Goal: Transaction & Acquisition: Purchase product/service

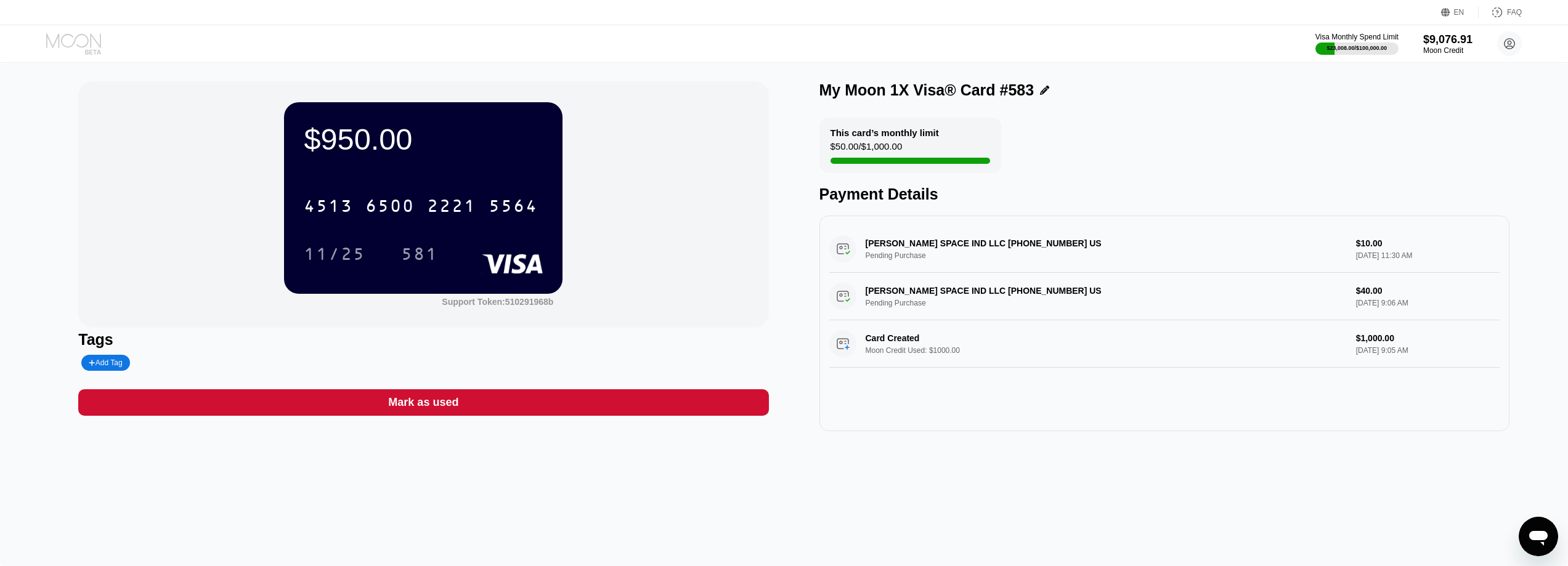
click at [79, 53] on icon at bounding box center [74, 44] width 57 height 22
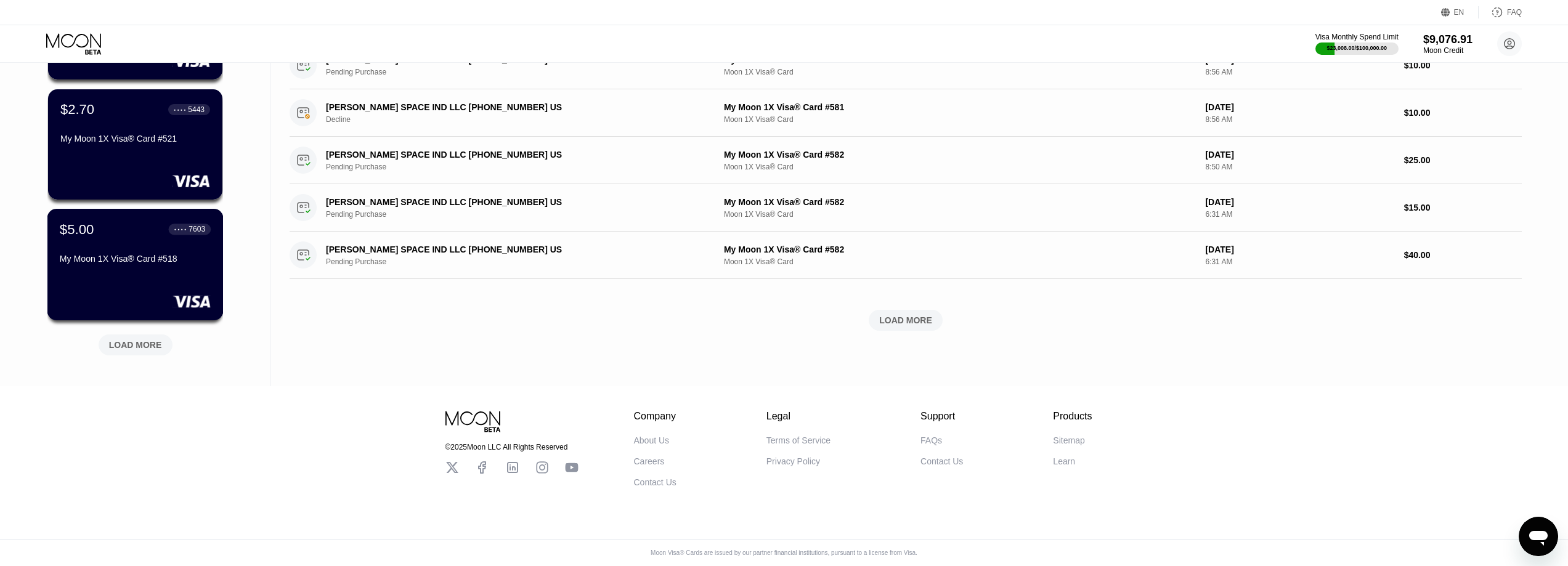
scroll to position [438, 0]
click at [143, 339] on div "LOAD MORE" at bounding box center [135, 345] width 53 height 11
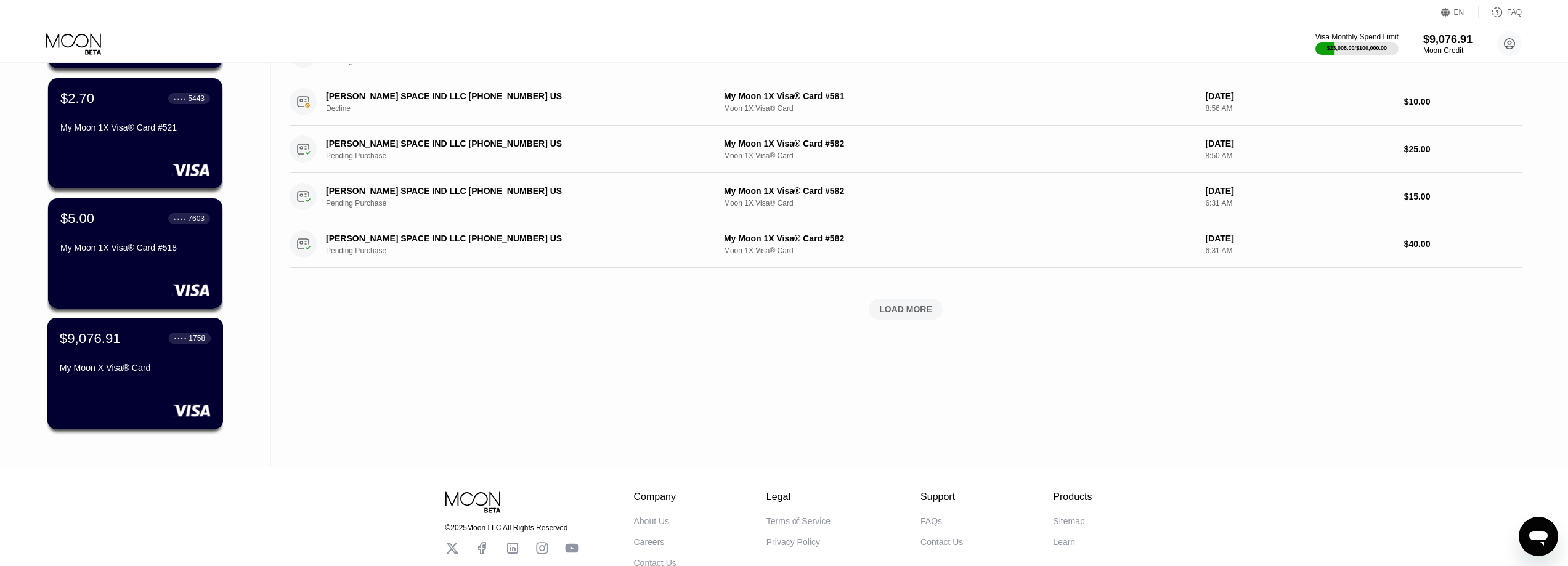
click at [119, 345] on div "$9,076.91 ● ● ● ● 1758" at bounding box center [135, 338] width 151 height 16
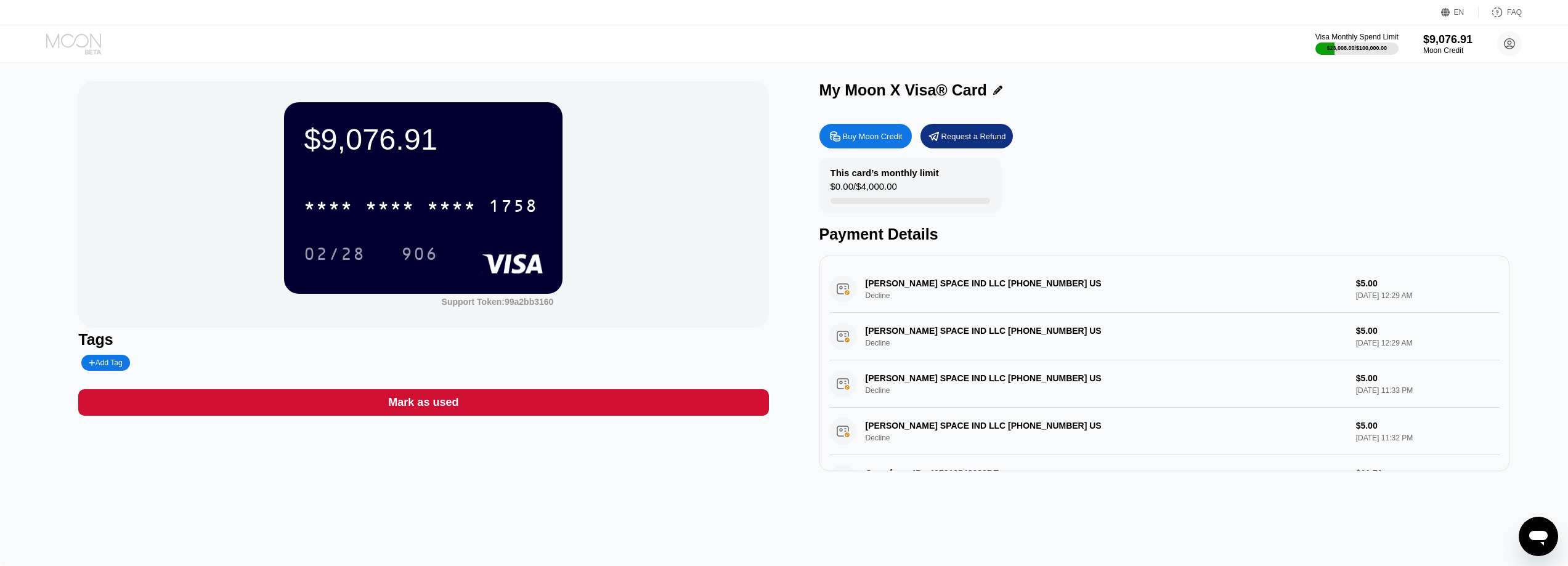
click at [71, 42] on icon at bounding box center [74, 44] width 57 height 22
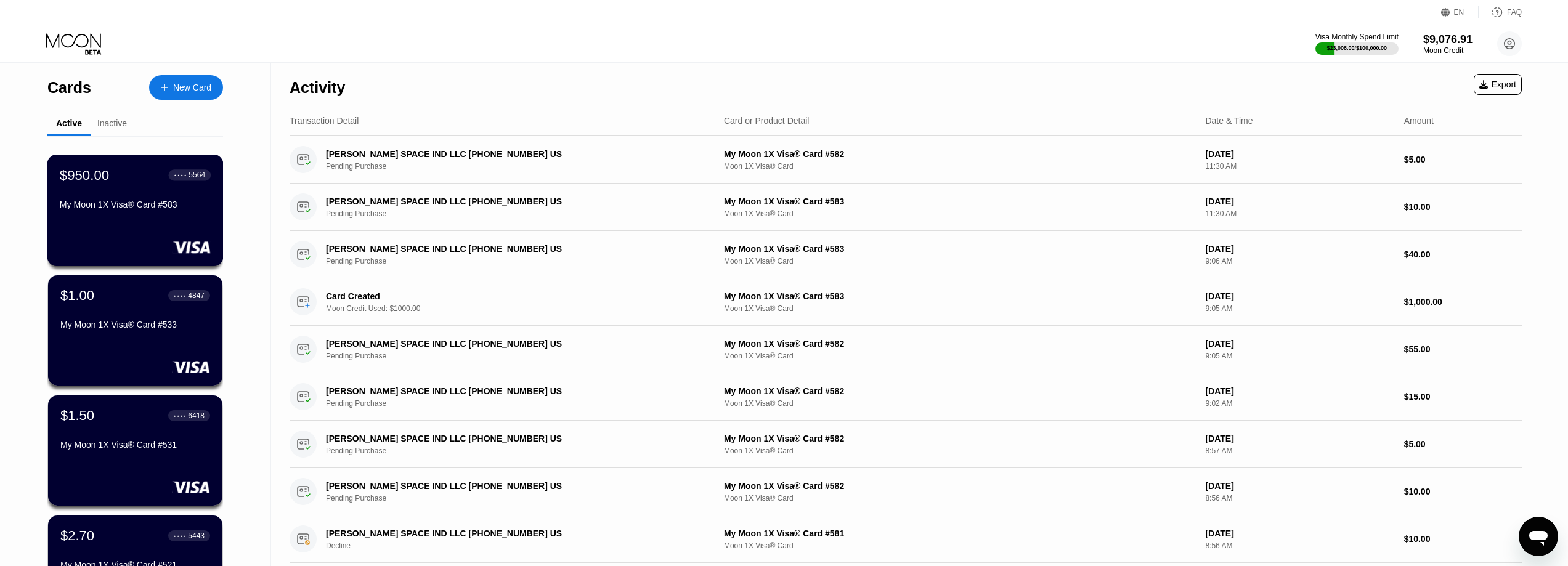
click at [120, 210] on div "My Moon 1X Visa® Card #583" at bounding box center [135, 204] width 151 height 10
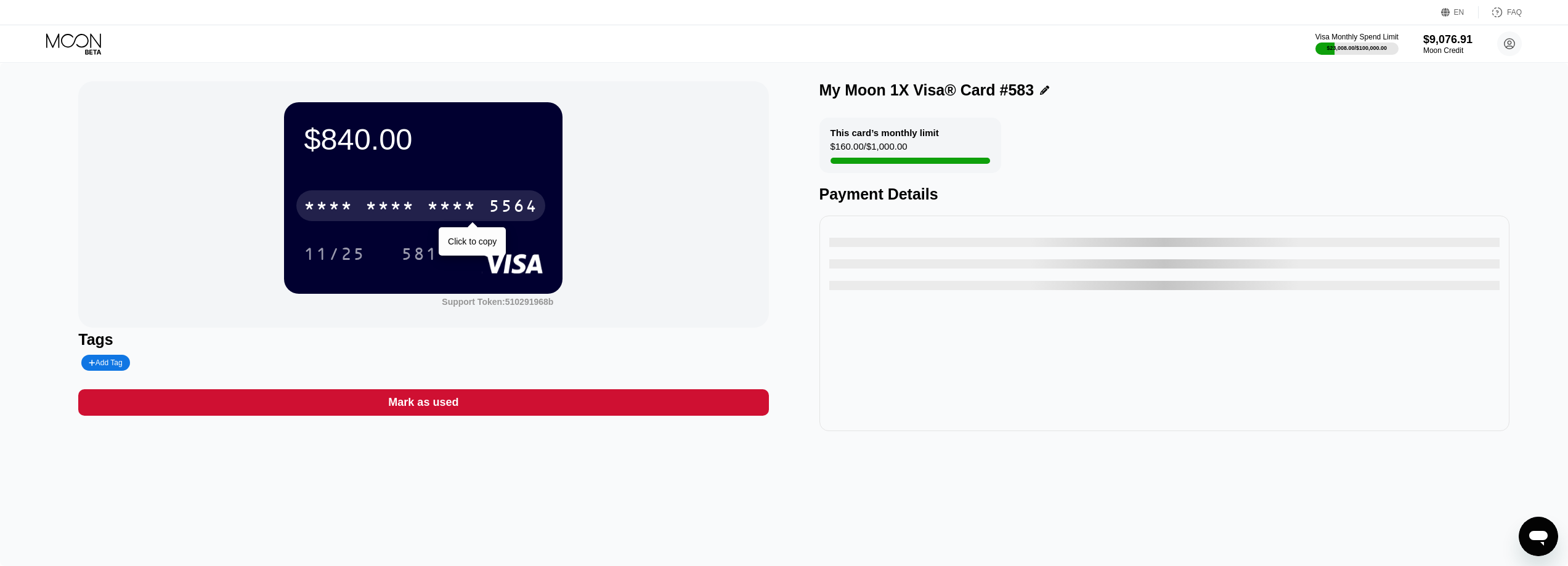
click at [414, 204] on div "* * * *" at bounding box center [390, 207] width 50 height 20
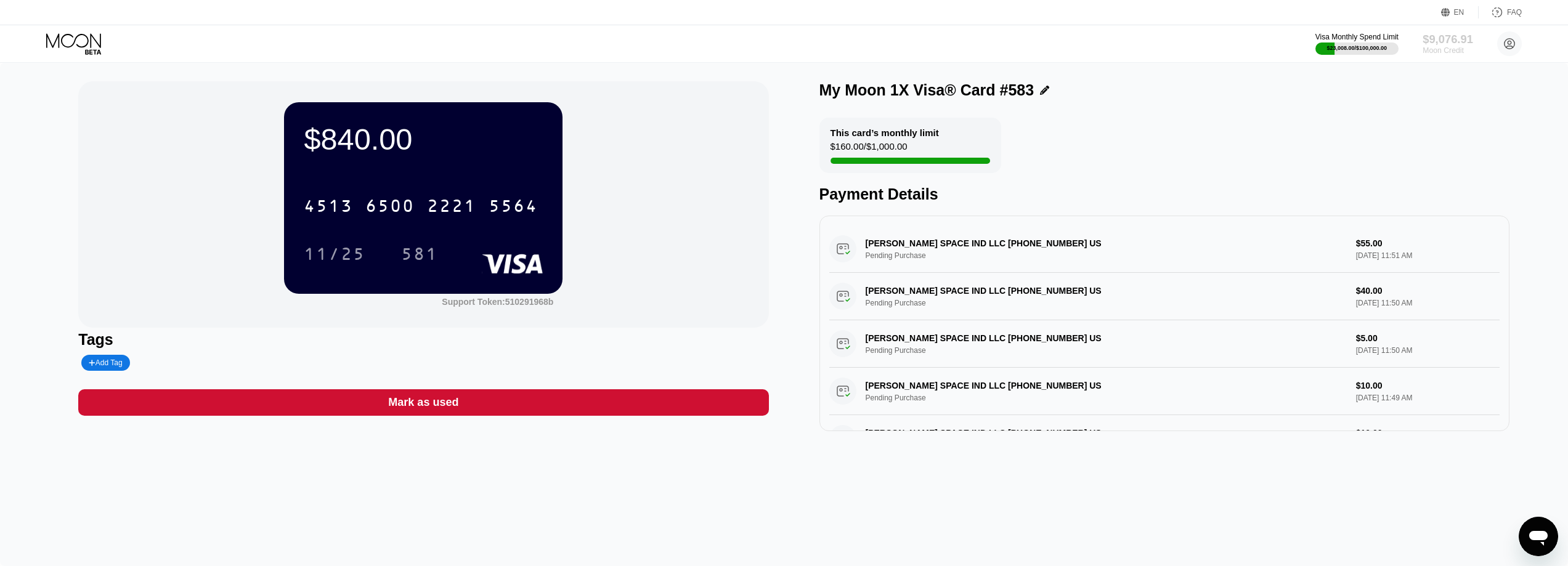
click at [1459, 36] on div "$9,076.91" at bounding box center [1448, 39] width 51 height 13
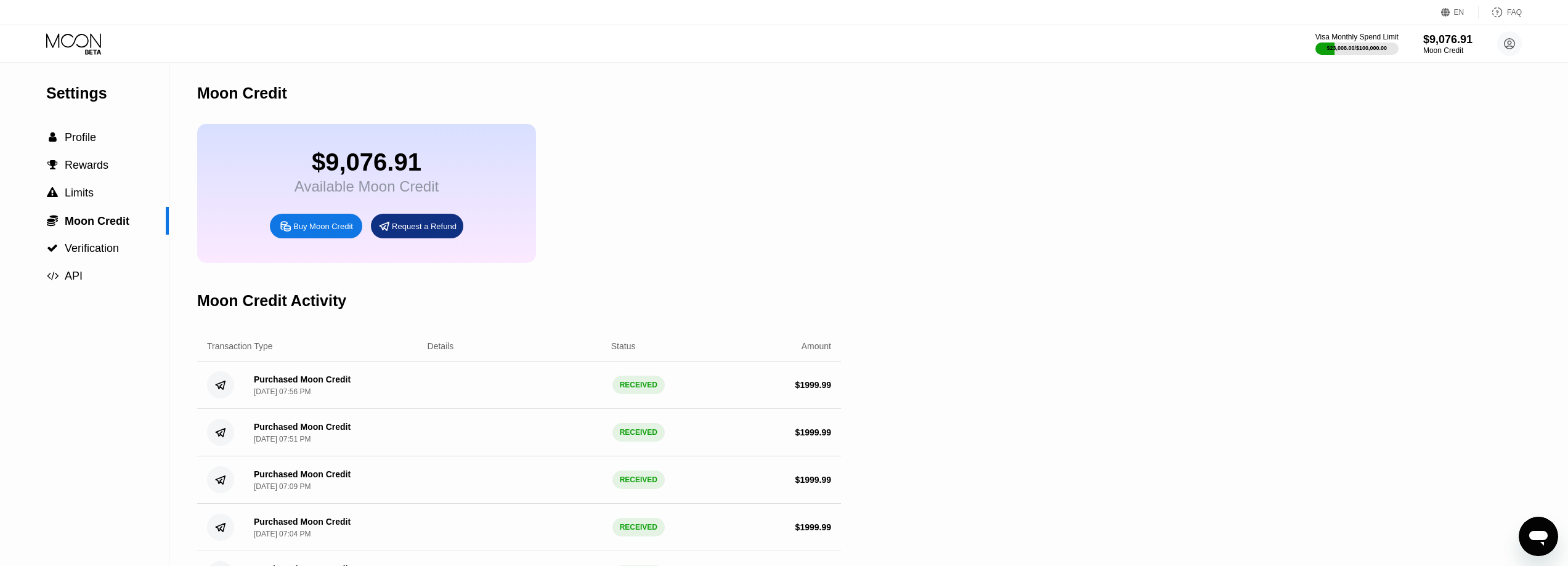
click at [310, 231] on div "Buy Moon Credit" at bounding box center [323, 226] width 60 height 10
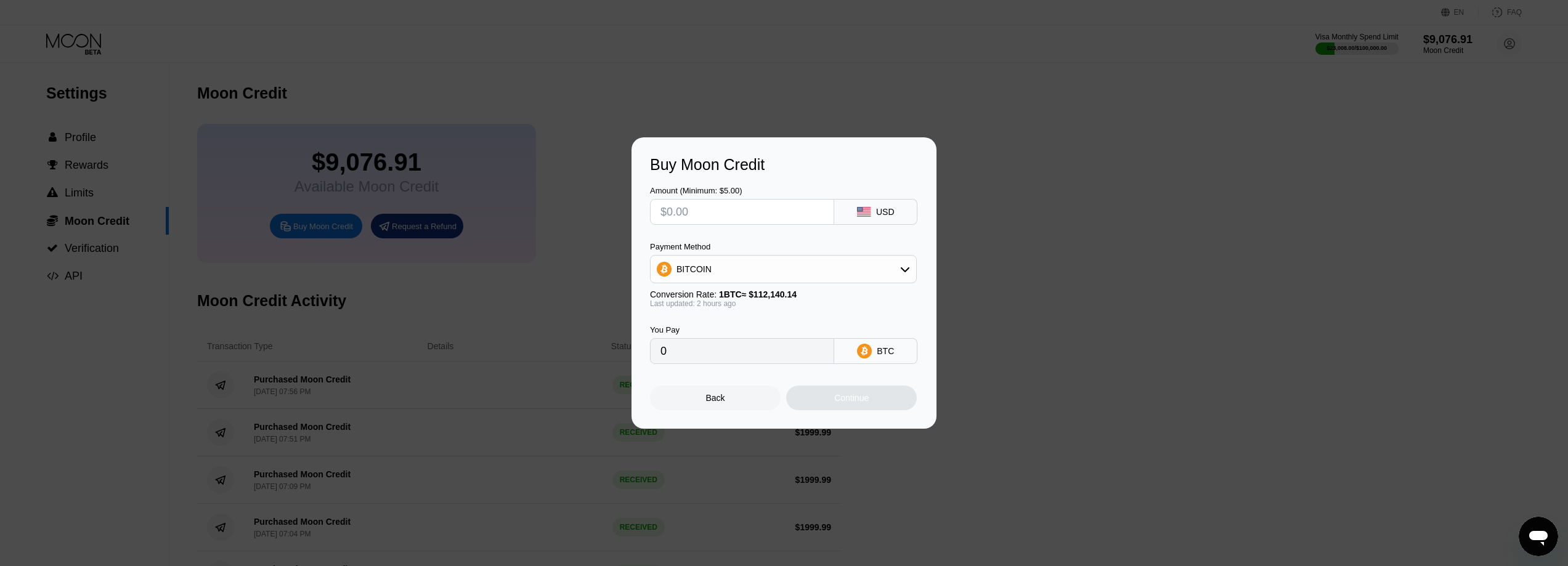
click at [703, 263] on div "BITCOIN" at bounding box center [783, 269] width 265 height 24
click at [695, 364] on div "USDC on Polygon" at bounding box center [783, 357] width 259 height 24
click at [716, 215] on input "text" at bounding box center [742, 212] width 163 height 24
type input "$2"
type input "2.00000000"
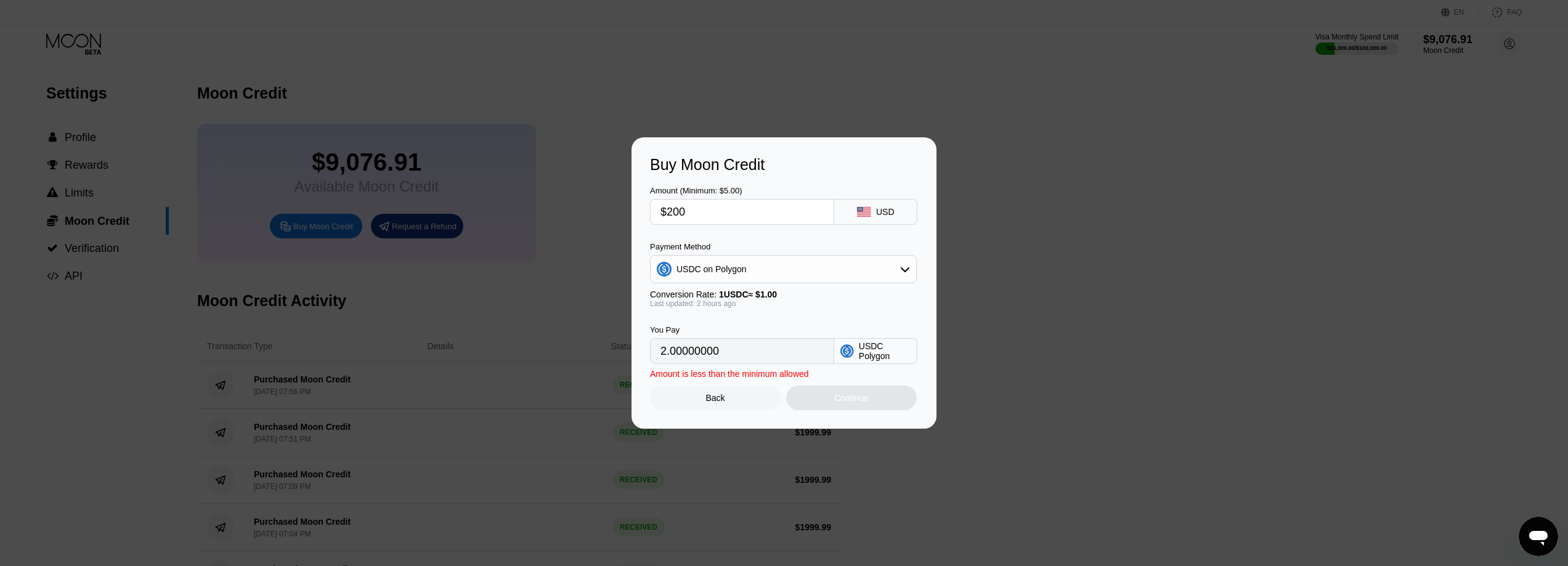
type input "$2000"
type input "2000.00000000"
click at [768, 308] on div "Last updated: 2 hours ago" at bounding box center [783, 304] width 267 height 8
type input "$1999.99"
type input "1999.99000000"
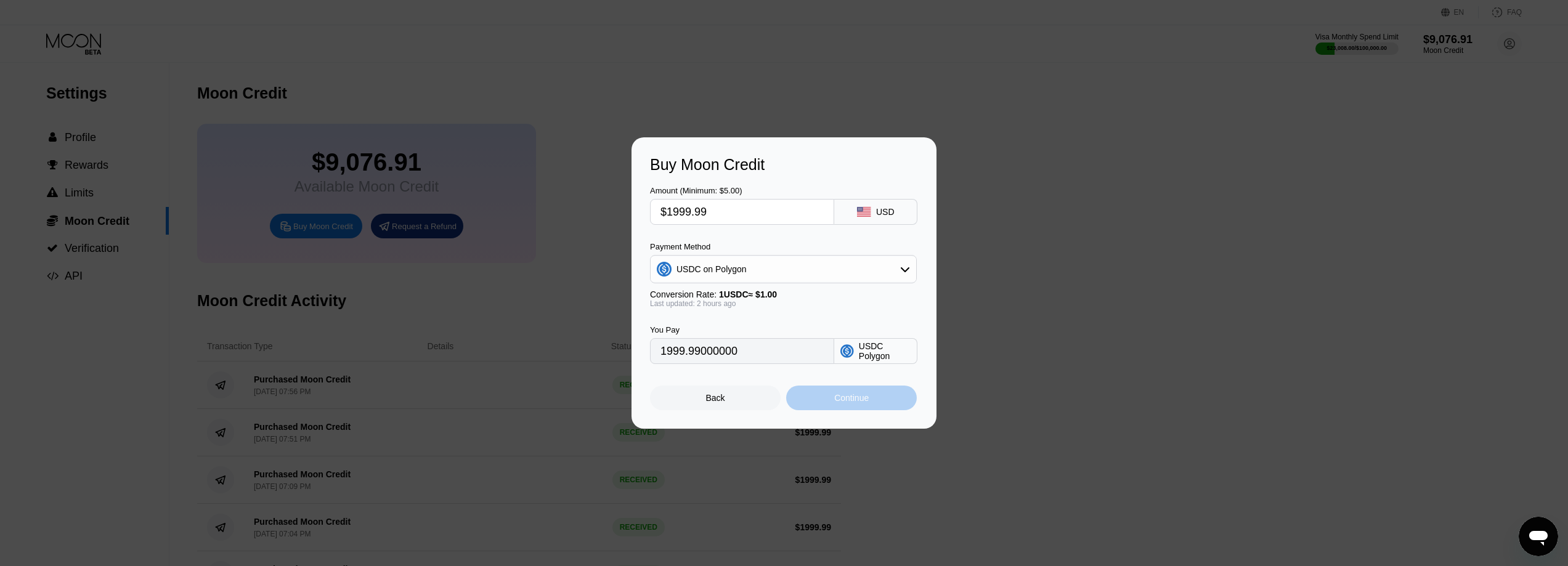
click at [861, 397] on div "Continue" at bounding box center [851, 398] width 35 height 10
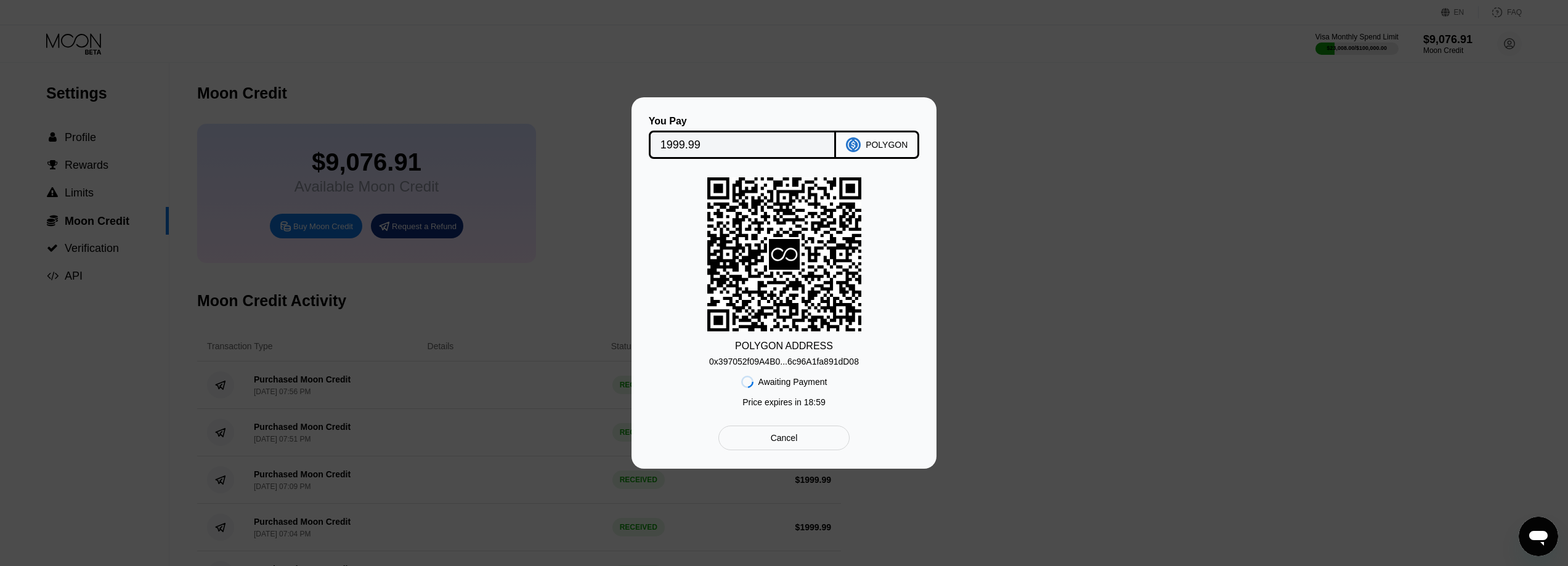
click at [798, 359] on div "0x397052f09A4B0...6c96A1fa891dD08" at bounding box center [784, 362] width 150 height 10
click at [682, 140] on input "1999.99" at bounding box center [743, 144] width 165 height 24
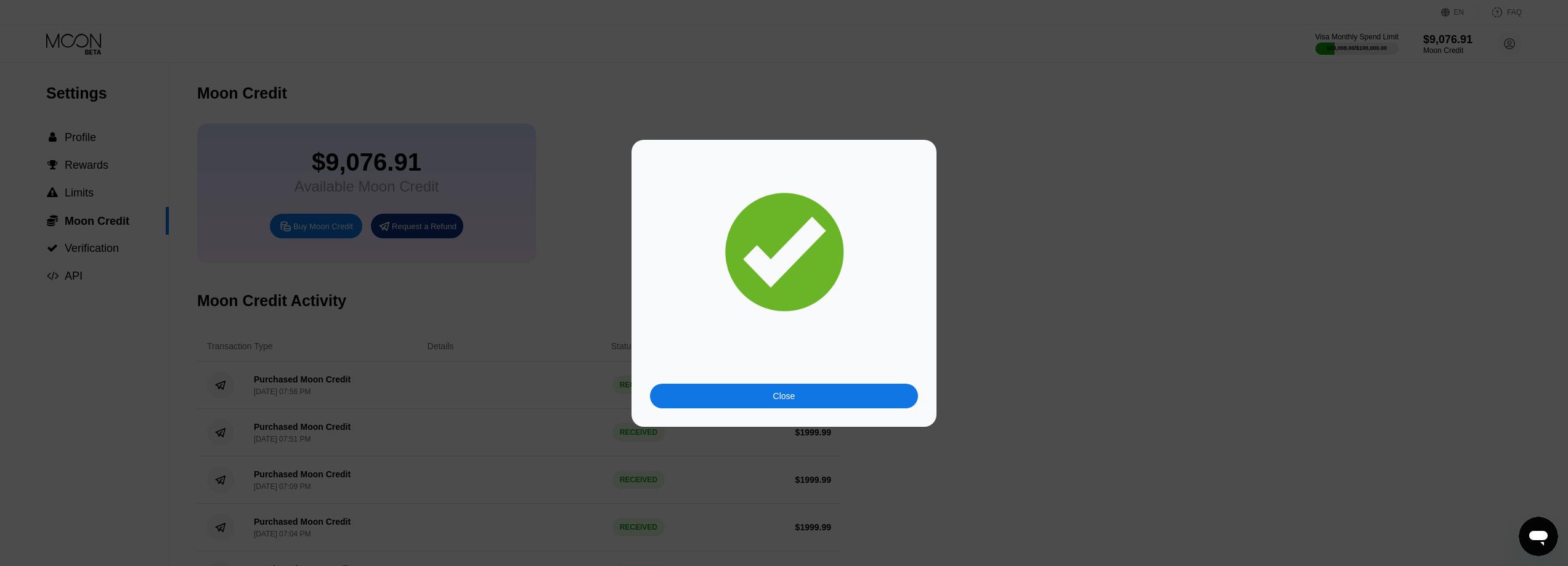
click at [838, 385] on div "Close" at bounding box center [784, 396] width 268 height 24
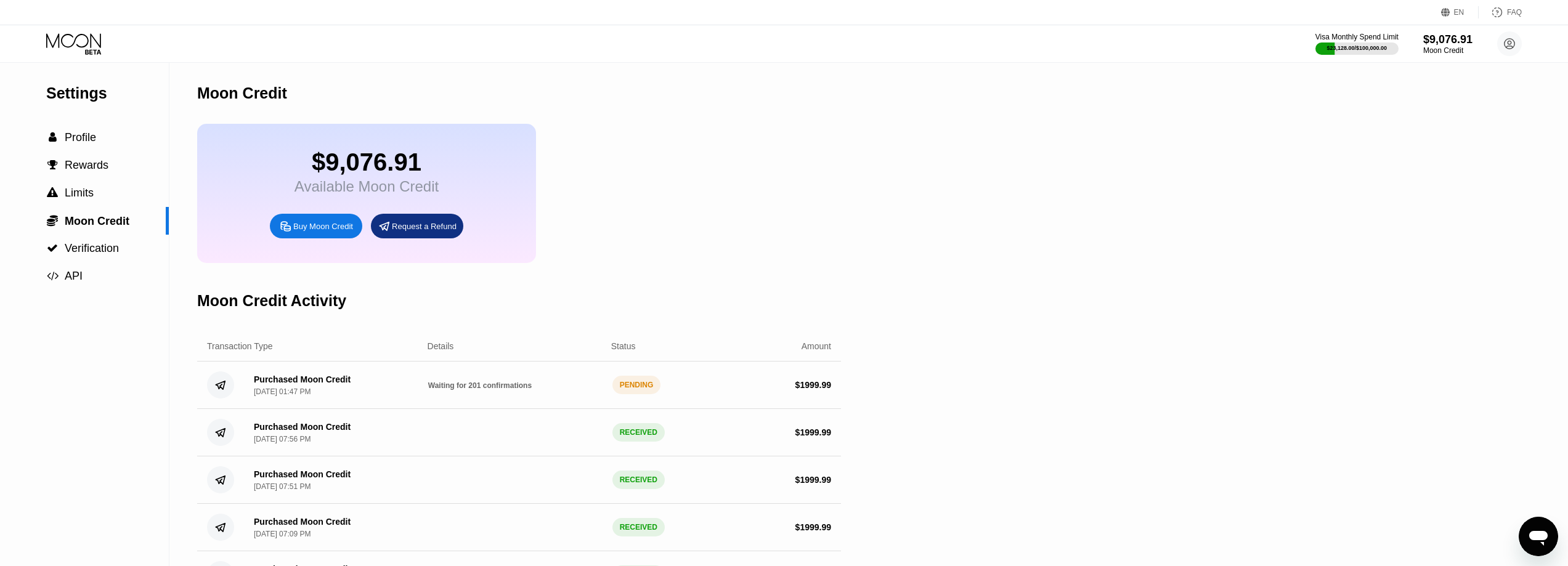
click at [64, 37] on icon at bounding box center [74, 44] width 57 height 22
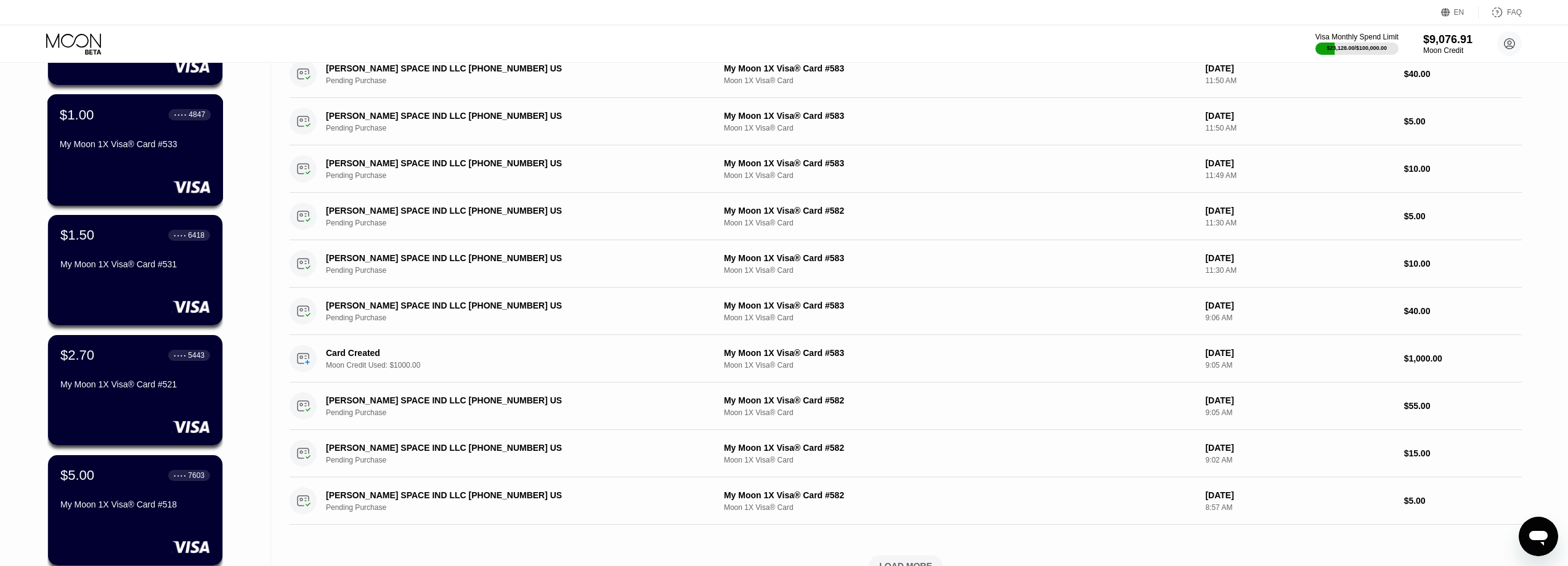
scroll to position [370, 0]
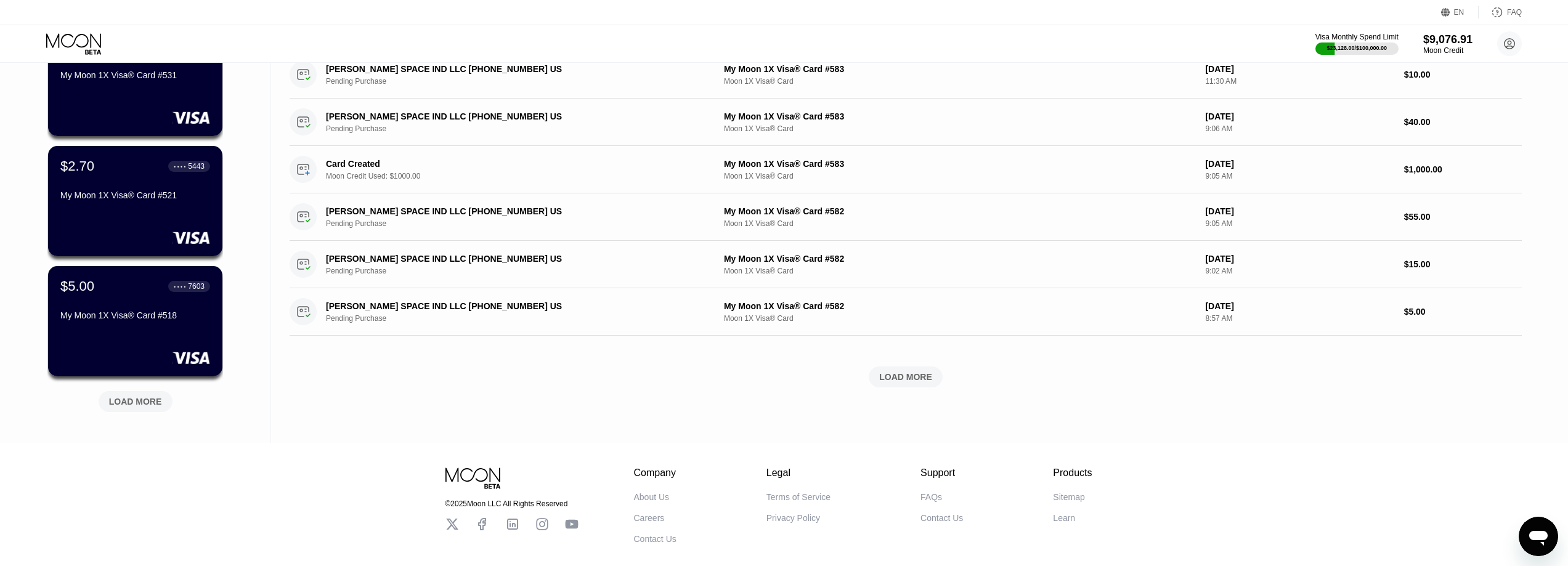
click at [150, 394] on div "LOAD MORE" at bounding box center [135, 402] width 74 height 21
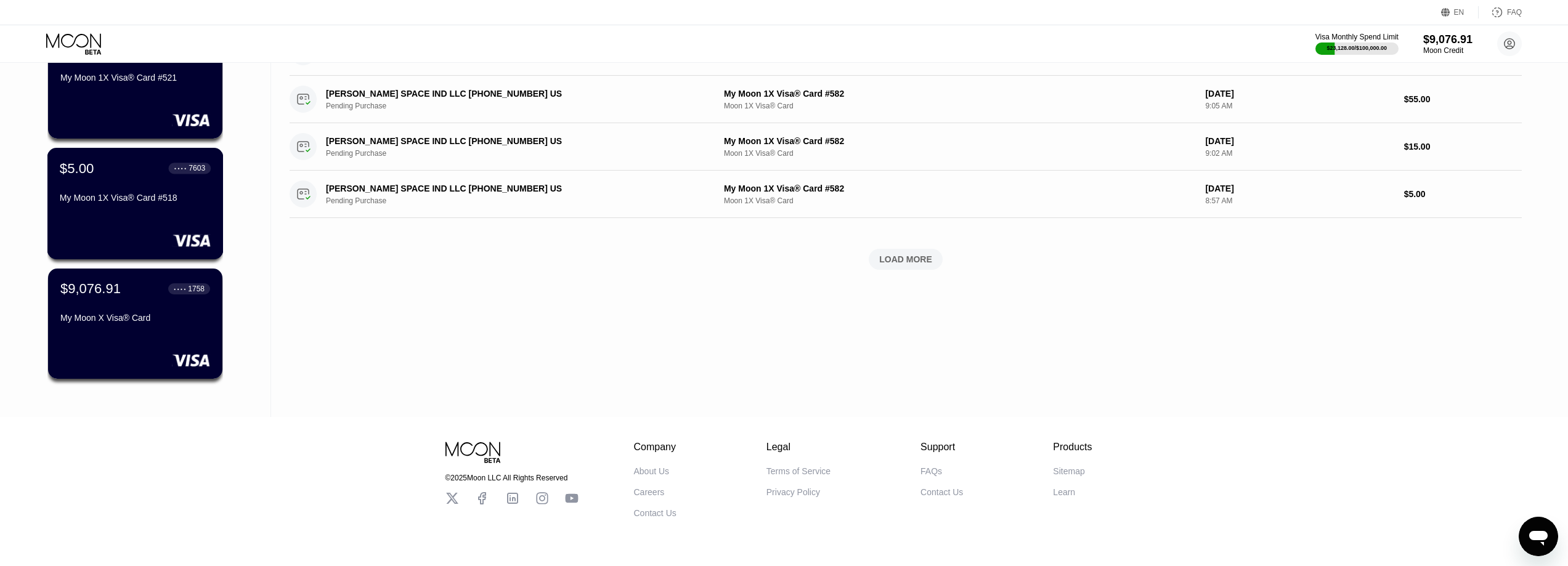
scroll to position [529, 0]
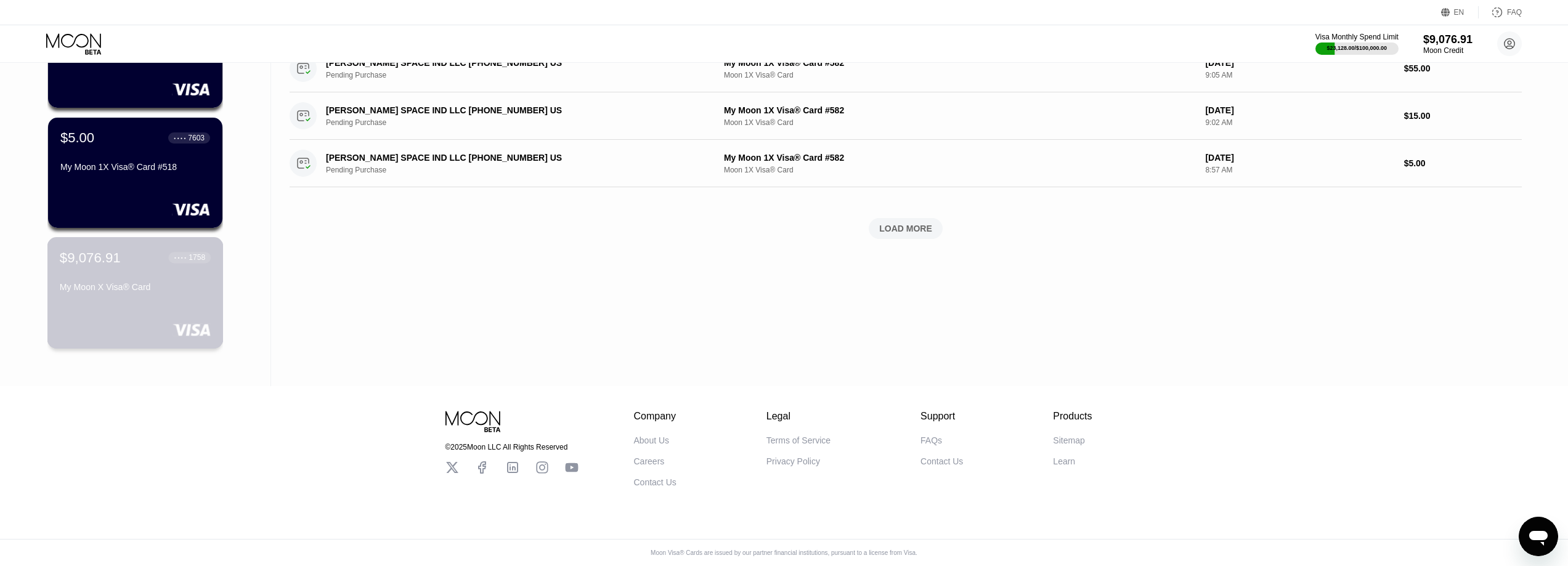
click at [145, 282] on div "My Moon X Visa® Card" at bounding box center [135, 287] width 151 height 10
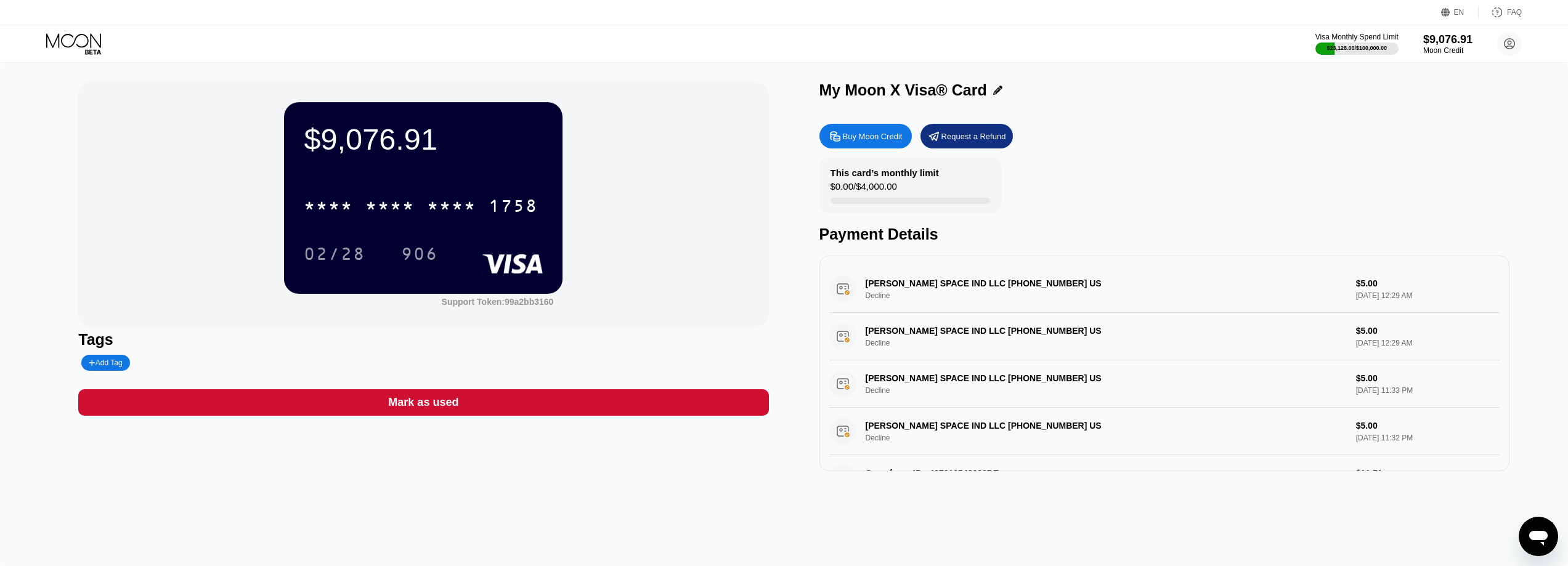
click at [79, 32] on div "Visa Monthly Spend Limit $23,128.00 / $100,000.00 $9,076.91 Moon Credit Might i…" at bounding box center [784, 43] width 1568 height 37
click at [87, 42] on icon at bounding box center [74, 44] width 57 height 22
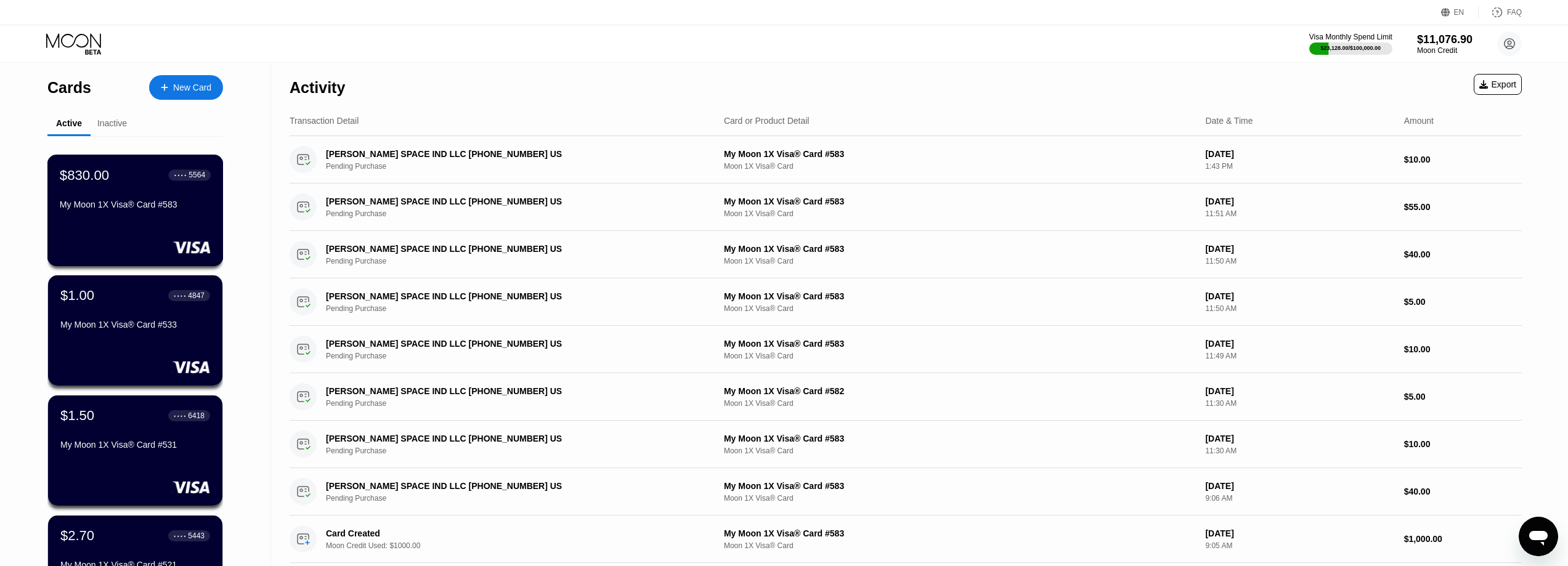
click at [132, 193] on div "$830.00 ● ● ● ● 5564 My Moon 1X Visa® Card #583" at bounding box center [135, 190] width 151 height 48
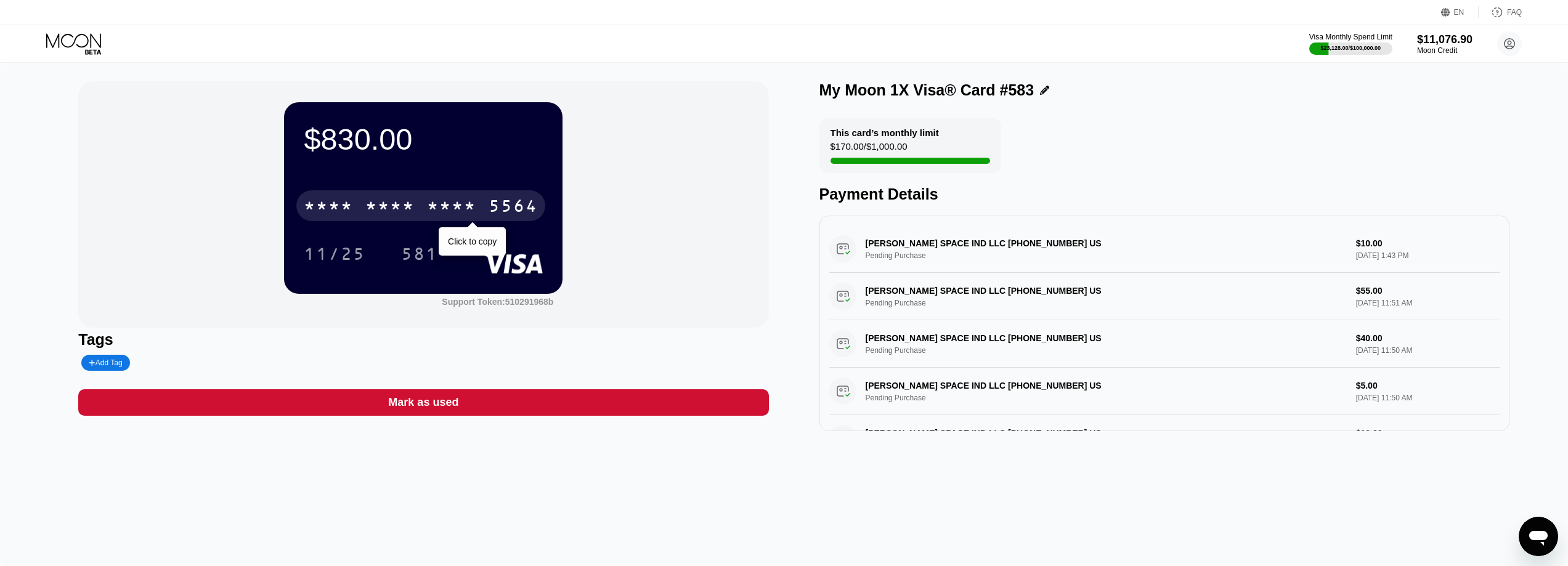
click at [456, 209] on div "* * * *" at bounding box center [451, 207] width 50 height 20
